Goal: Task Accomplishment & Management: Use online tool/utility

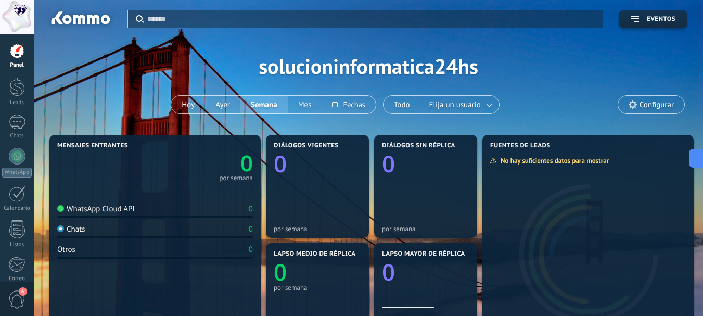
scroll to position [213, 0]
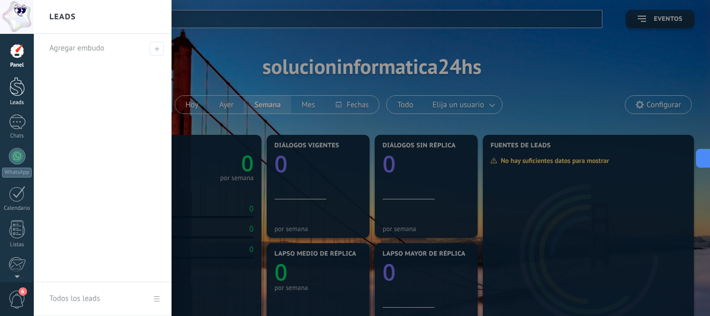
click at [20, 92] on div at bounding box center [17, 86] width 16 height 19
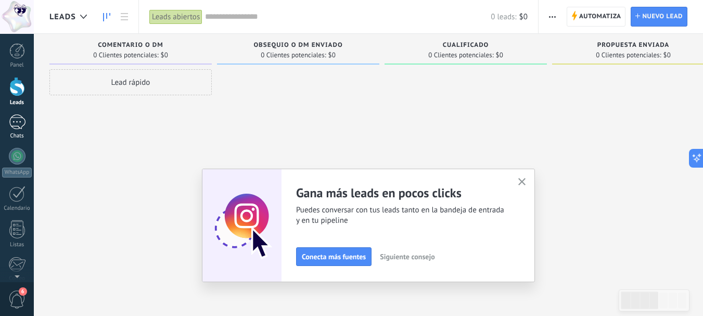
click at [21, 119] on div at bounding box center [17, 121] width 17 height 15
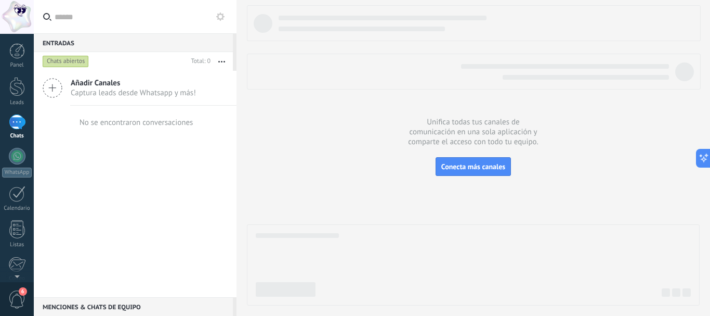
click at [92, 85] on span "Añadir Canales" at bounding box center [133, 83] width 125 height 10
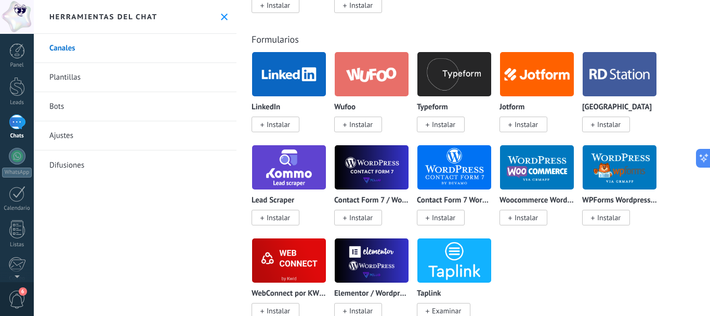
scroll to position [1092, 0]
